Goal: Task Accomplishment & Management: Complete application form

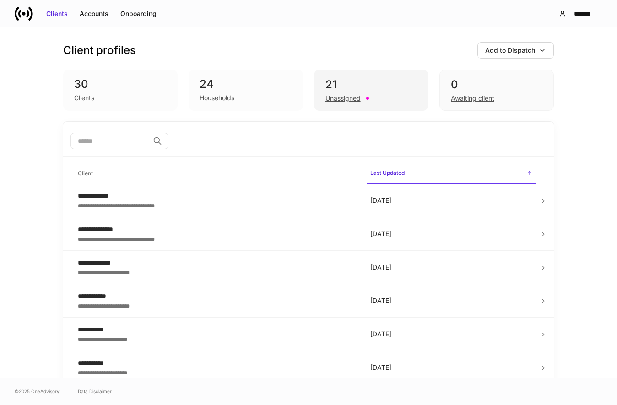
click at [380, 89] on div "21" at bounding box center [371, 84] width 92 height 15
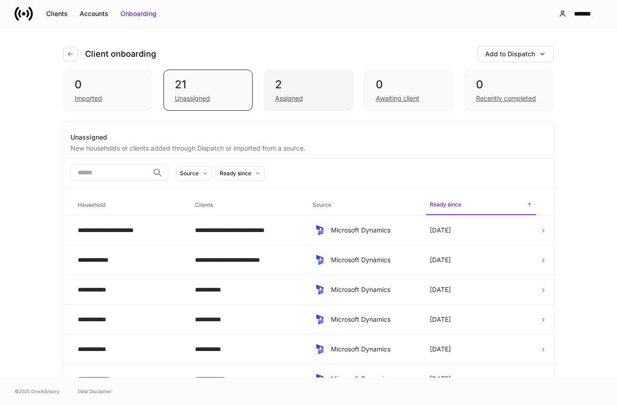
click at [337, 99] on div "Assigned" at bounding box center [308, 97] width 66 height 11
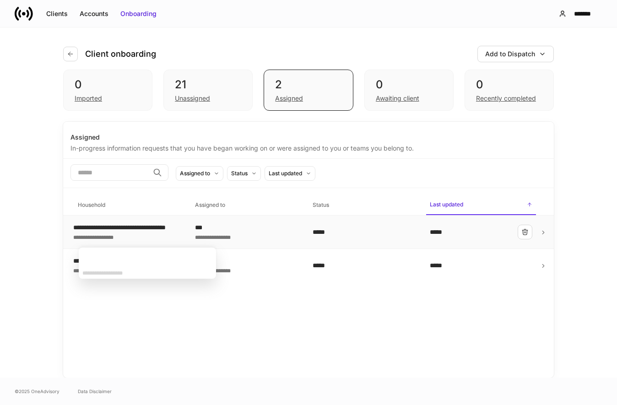
click at [134, 231] on div "**********" at bounding box center [138, 227] width 130 height 9
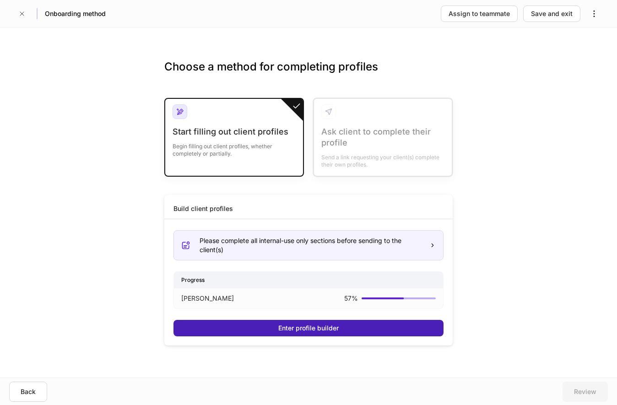
click at [254, 325] on button "Enter profile builder" at bounding box center [308, 328] width 270 height 16
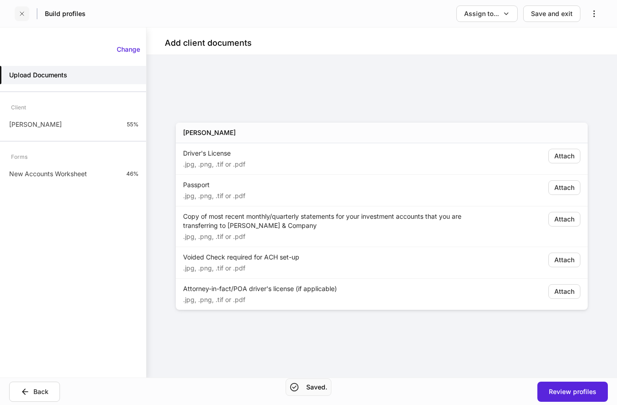
click at [23, 16] on icon "button" at bounding box center [21, 13] width 7 height 7
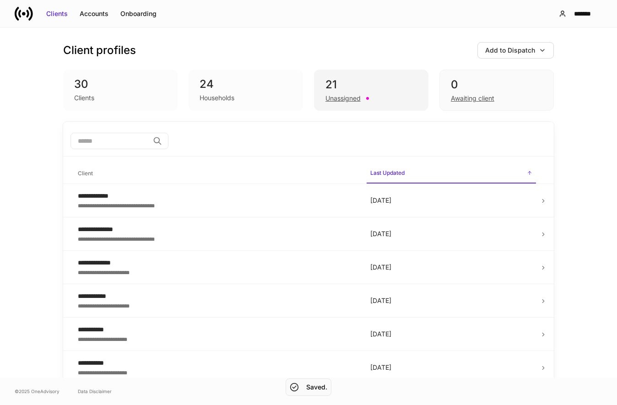
click at [356, 83] on div "21" at bounding box center [371, 84] width 92 height 15
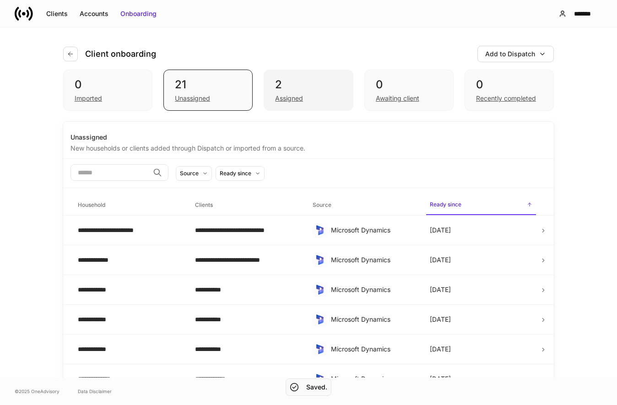
click at [310, 98] on div "Assigned" at bounding box center [308, 97] width 66 height 11
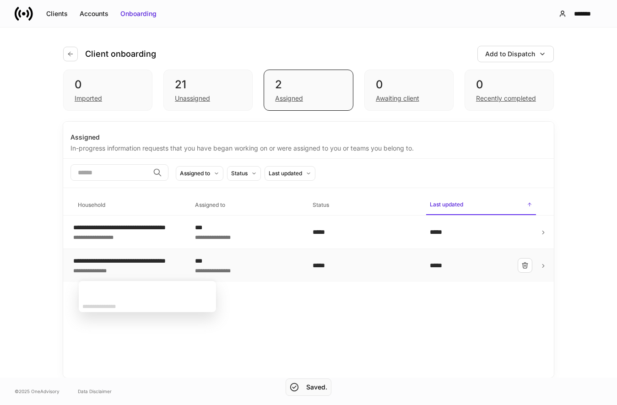
click at [109, 263] on div "**********" at bounding box center [138, 260] width 130 height 9
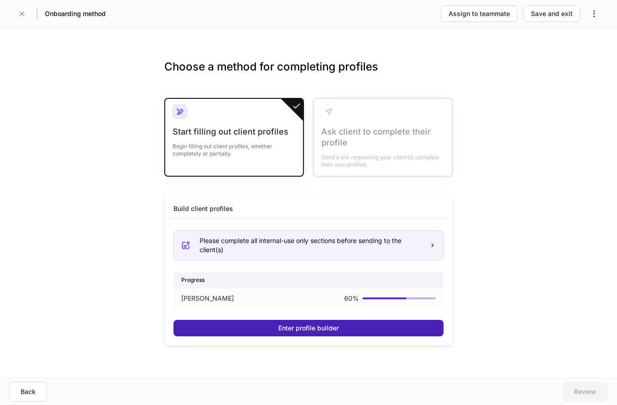
click at [269, 330] on button "Enter profile builder" at bounding box center [308, 328] width 270 height 16
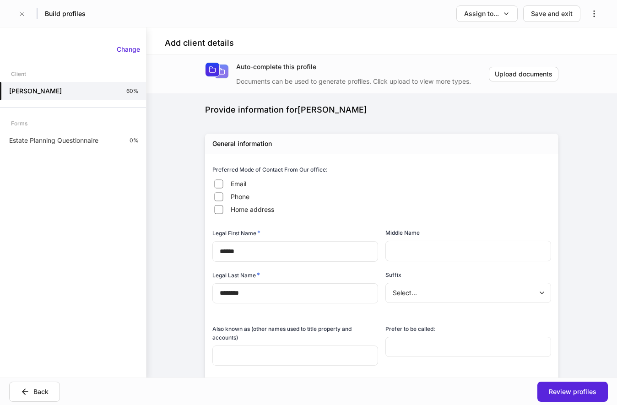
type input "**********"
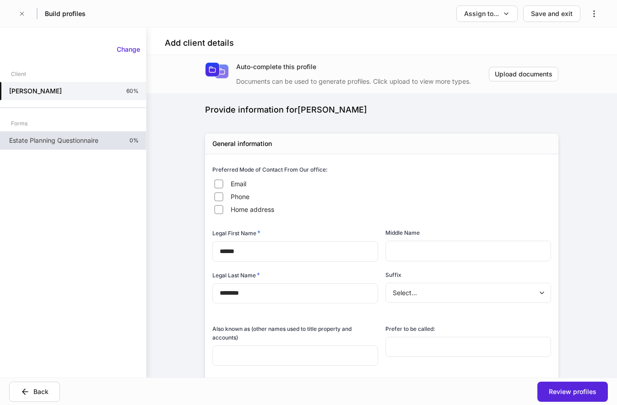
click at [93, 140] on p "Estate Planning Questionnaire" at bounding box center [53, 140] width 89 height 9
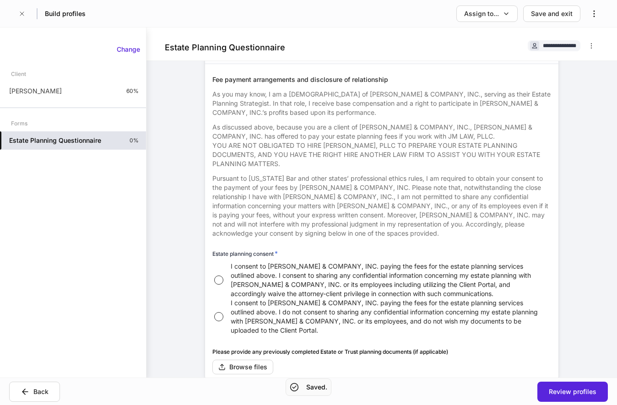
scroll to position [420, 0]
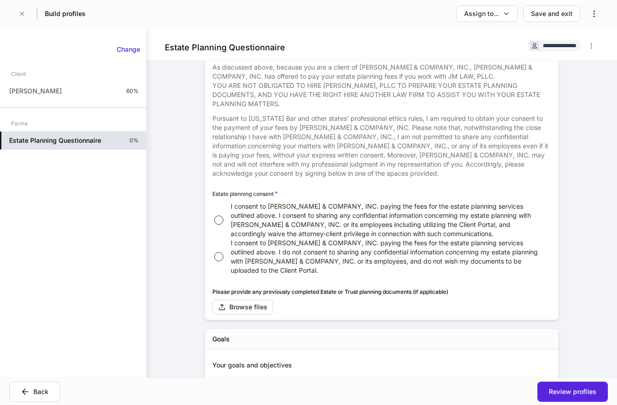
click at [496, 173] on p "Pursuant to [US_STATE] Bar and other states’ professional ethics rules, I am re…" at bounding box center [381, 146] width 339 height 64
click at [22, 17] on icon "button" at bounding box center [21, 13] width 7 height 7
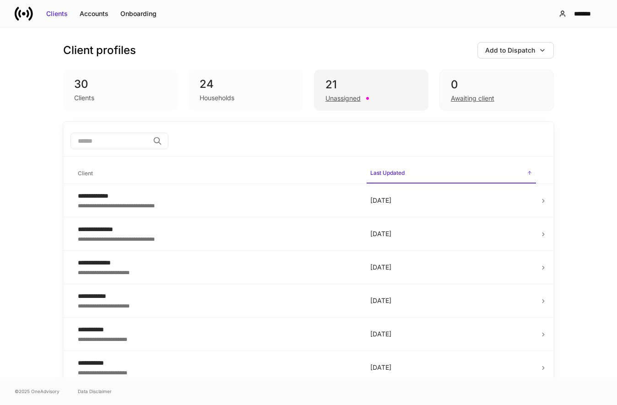
click at [348, 92] on div "Unassigned" at bounding box center [371, 97] width 92 height 11
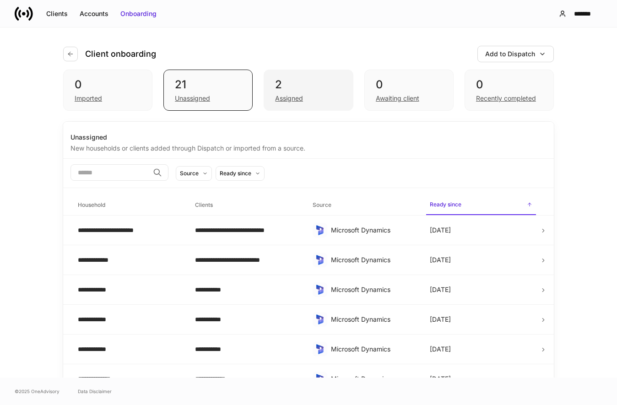
click at [301, 93] on div "Assigned" at bounding box center [308, 97] width 66 height 11
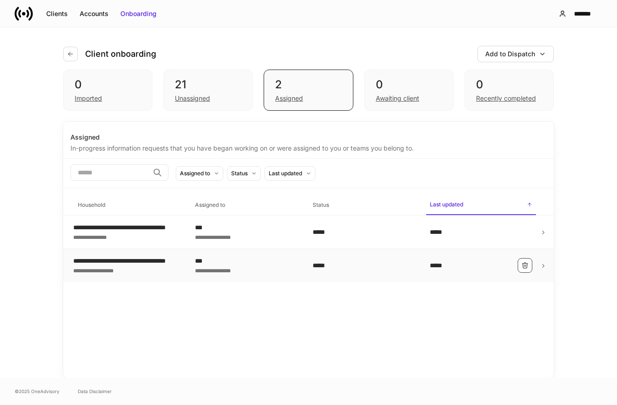
click at [525, 265] on icon "button" at bounding box center [524, 265] width 5 height 5
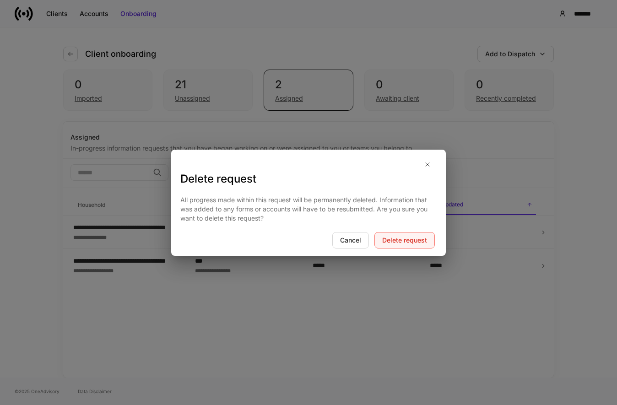
click at [403, 243] on div "Delete request" at bounding box center [404, 240] width 45 height 9
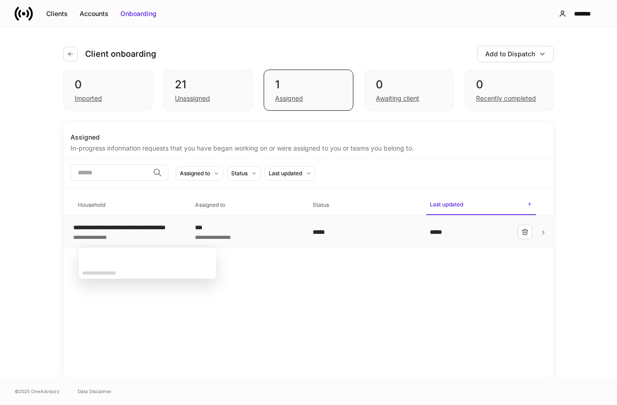
click at [145, 236] on div "**********" at bounding box center [138, 236] width 130 height 9
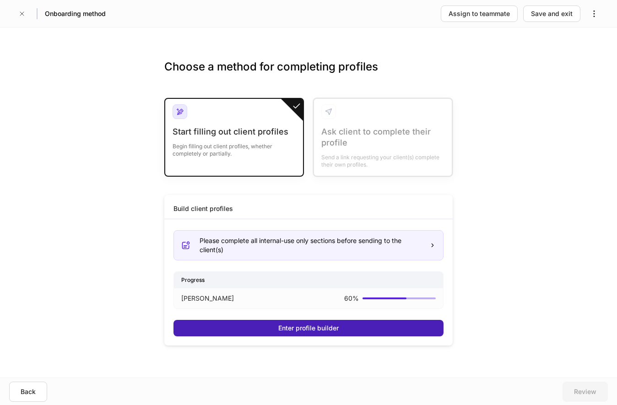
click at [324, 327] on div "Enter profile builder" at bounding box center [308, 328] width 60 height 9
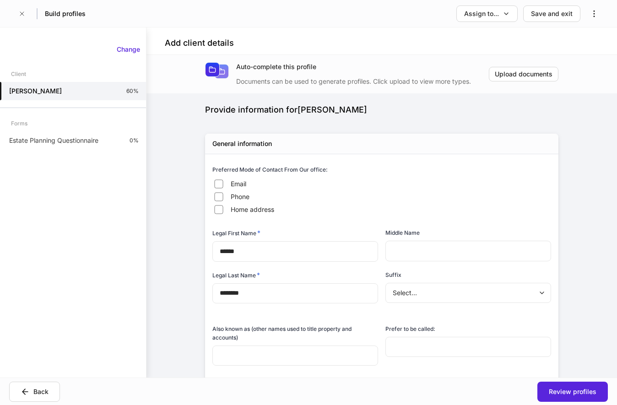
type input "**********"
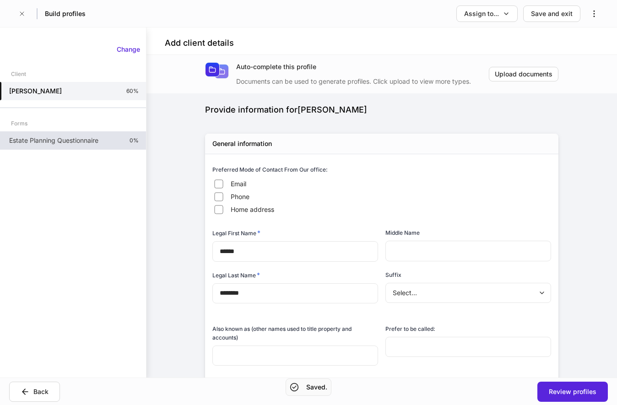
click at [94, 136] on p "Estate Planning Questionnaire" at bounding box center [53, 140] width 89 height 9
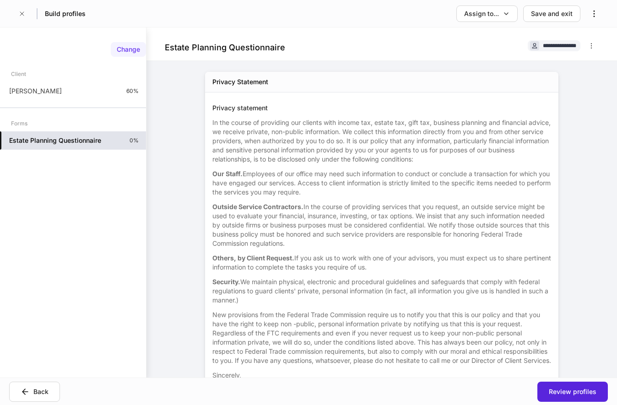
click at [128, 44] on button "Change" at bounding box center [128, 49] width 35 height 15
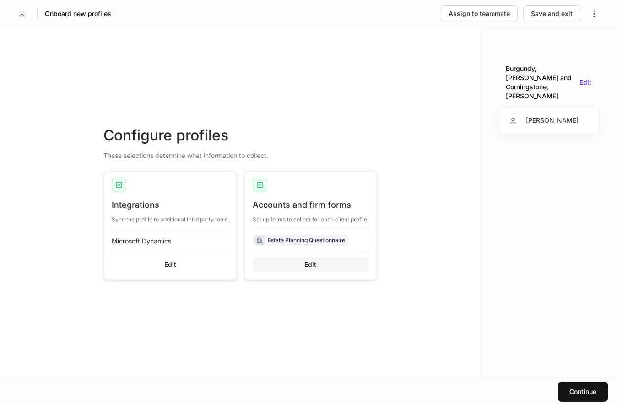
click at [309, 269] on div "Edit" at bounding box center [310, 264] width 12 height 9
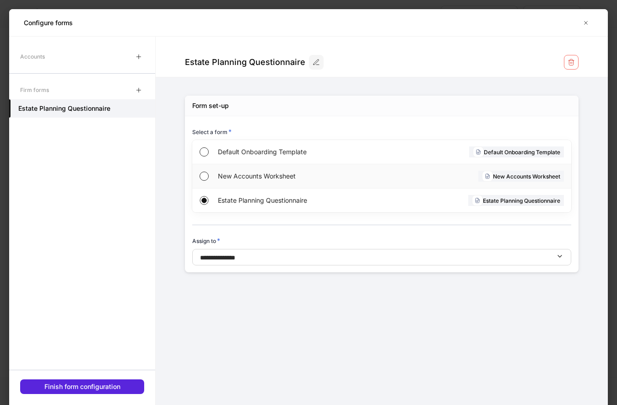
click at [237, 180] on span "New Accounts Worksheet" at bounding box center [299, 176] width 162 height 9
click at [102, 386] on div "Finish form configuration" at bounding box center [82, 386] width 76 height 9
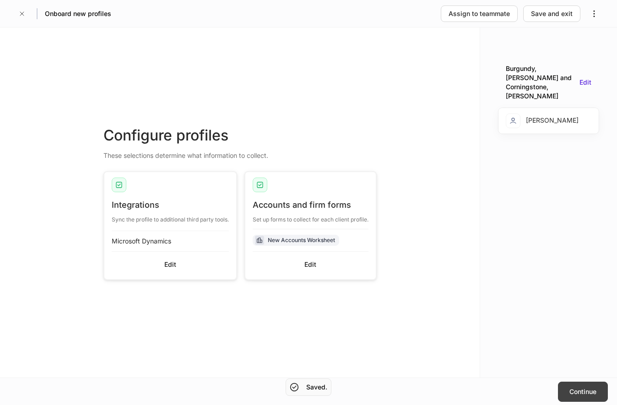
click at [582, 394] on div "Continue" at bounding box center [582, 391] width 27 height 9
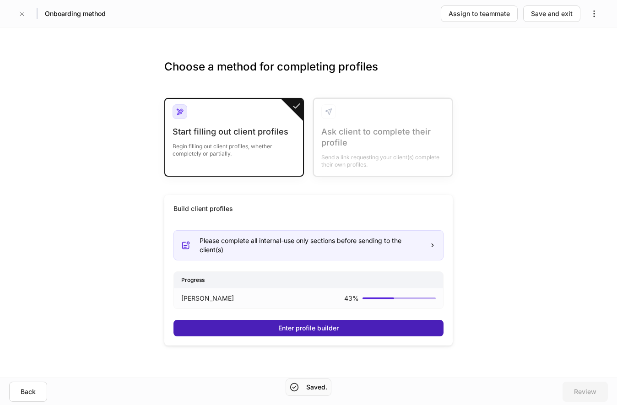
click at [300, 326] on div "Enter profile builder" at bounding box center [308, 328] width 60 height 9
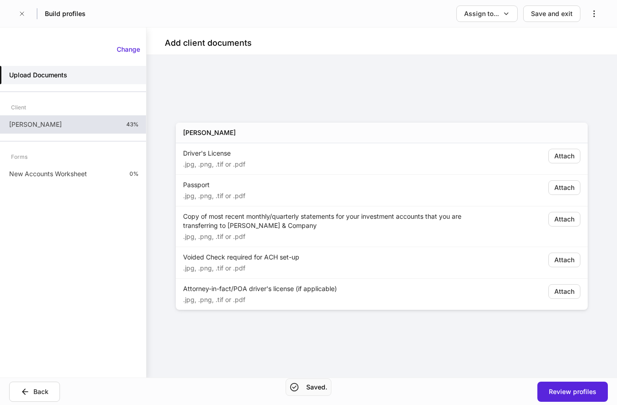
click at [84, 123] on div "[PERSON_NAME] 43%" at bounding box center [73, 124] width 146 height 18
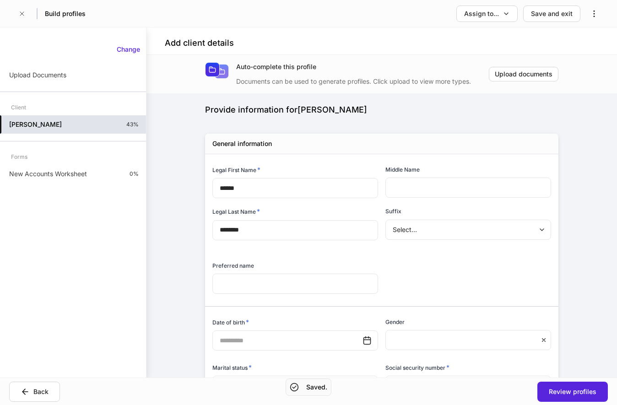
type input "**********"
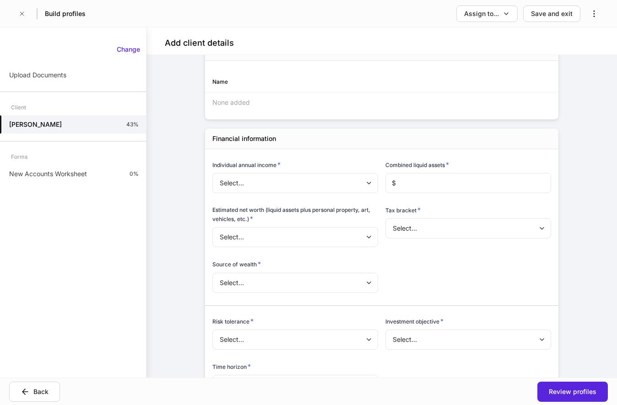
scroll to position [1000, 0]
